Goal: Entertainment & Leisure: Browse casually

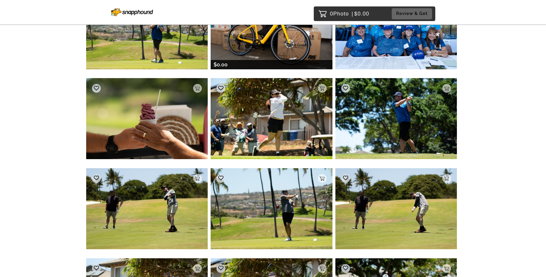
scroll to position [7053, 0]
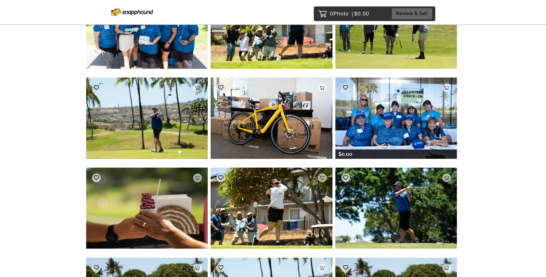
click at [414, 96] on img at bounding box center [396, 117] width 122 height 81
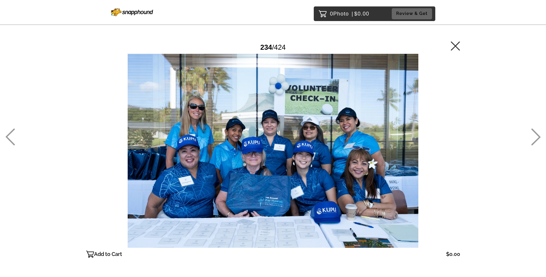
click at [452, 46] on icon at bounding box center [455, 45] width 9 height 9
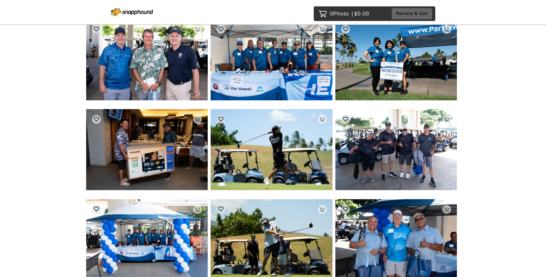
scroll to position [7402, 0]
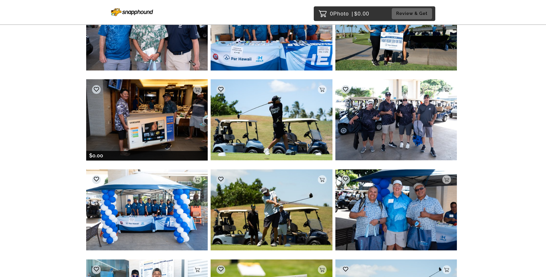
click at [178, 112] on img at bounding box center [147, 119] width 122 height 81
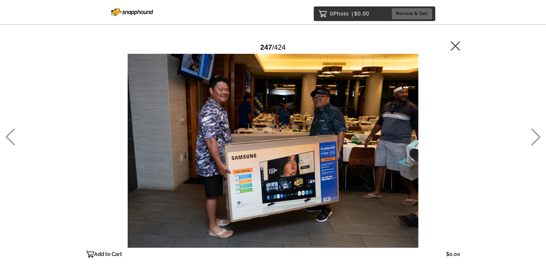
click at [458, 48] on icon at bounding box center [455, 45] width 9 height 9
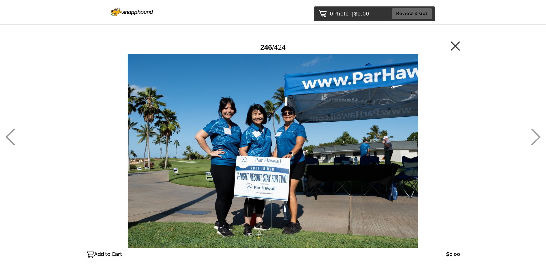
drag, startPoint x: 493, startPoint y: 161, endPoint x: 485, endPoint y: 152, distance: 11.8
click at [493, 161] on div "0 Photo | $0.00 Review & Get Password Checker bypassed 246 / 424 Add to Cart $0…" at bounding box center [273, 162] width 546 height 325
click at [454, 44] on icon at bounding box center [455, 45] width 9 height 9
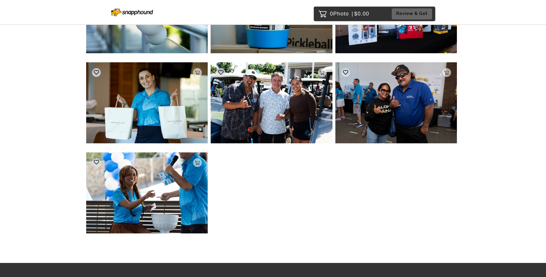
scroll to position [12954, 0]
